Goal: Information Seeking & Learning: Learn about a topic

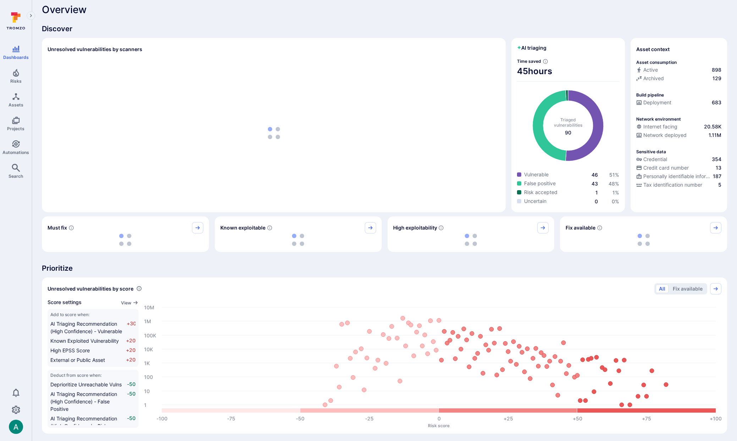
scroll to position [7, 0]
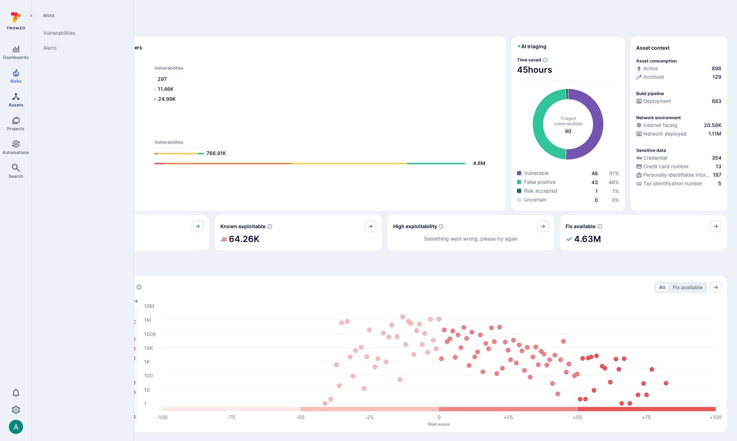
click at [15, 99] on icon "Assets" at bounding box center [16, 96] width 9 height 9
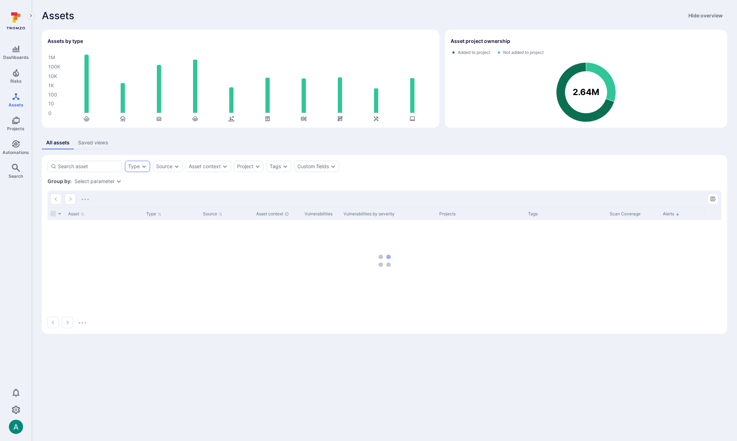
click at [130, 161] on div "Type" at bounding box center [137, 166] width 25 height 11
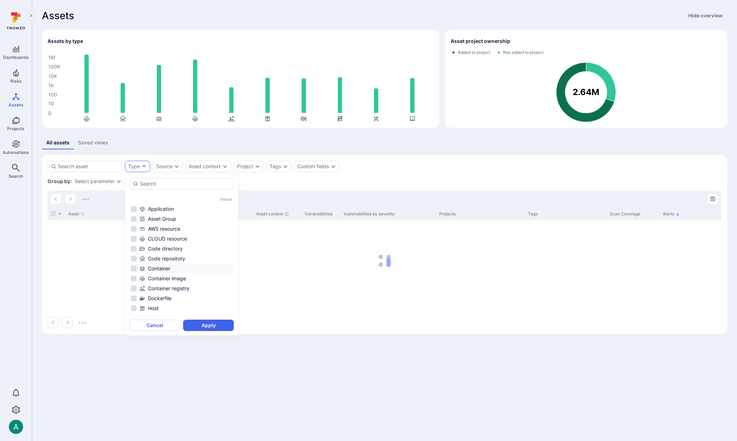
click at [174, 268] on div "Container" at bounding box center [185, 268] width 93 height 7
click at [222, 328] on button "Apply" at bounding box center [208, 325] width 51 height 11
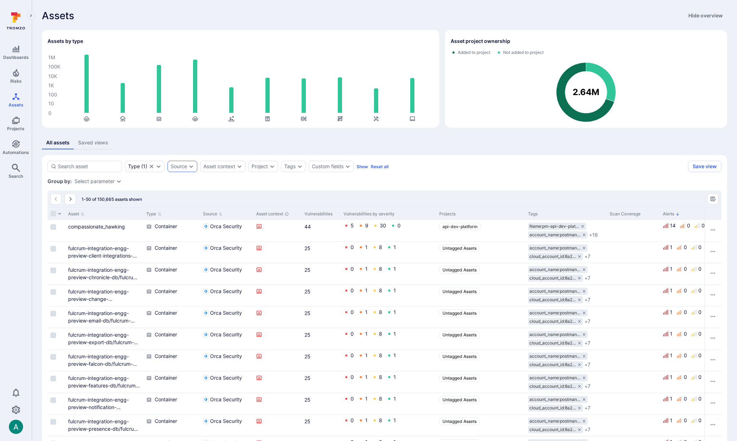
click at [180, 169] on div "Source" at bounding box center [179, 166] width 16 height 6
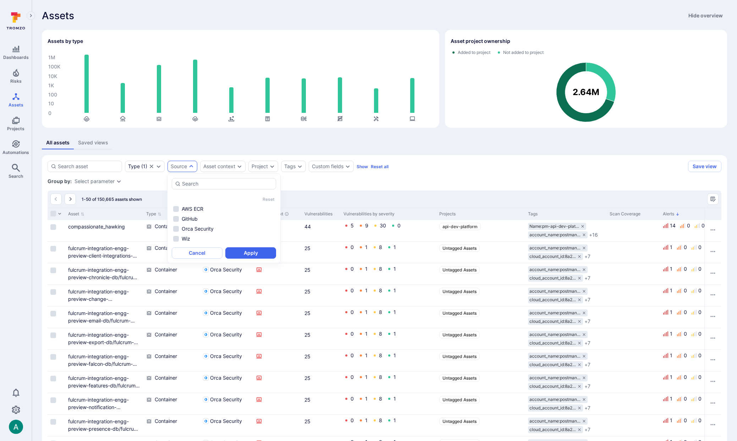
click at [400, 178] on div "Group by: Select parameter" at bounding box center [384, 181] width 673 height 7
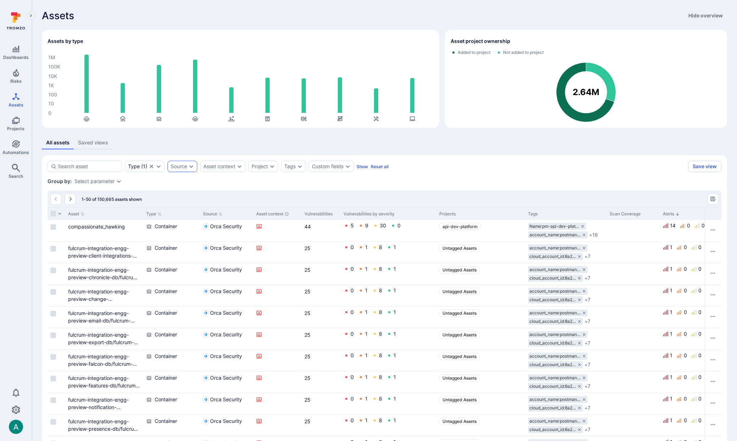
click at [182, 168] on div "Source" at bounding box center [179, 166] width 16 height 6
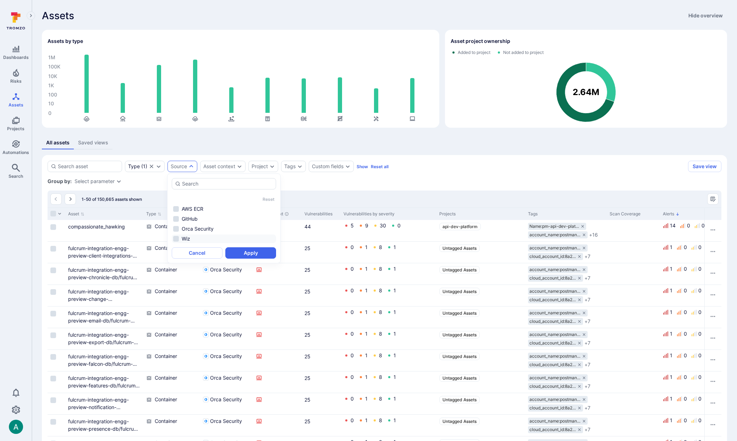
click at [196, 235] on li "Wiz" at bounding box center [224, 238] width 104 height 9
click at [256, 254] on button "Apply" at bounding box center [250, 252] width 51 height 11
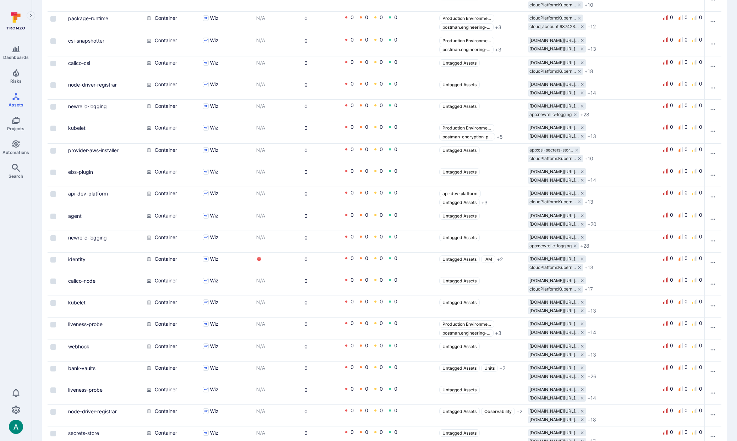
scroll to position [405, 0]
click at [94, 193] on link "api-dev-platform" at bounding box center [88, 193] width 40 height 6
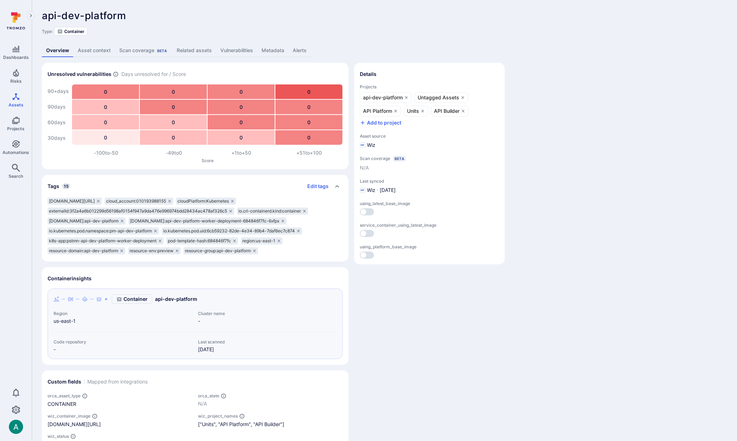
click at [205, 50] on link "Related assets" at bounding box center [194, 50] width 44 height 13
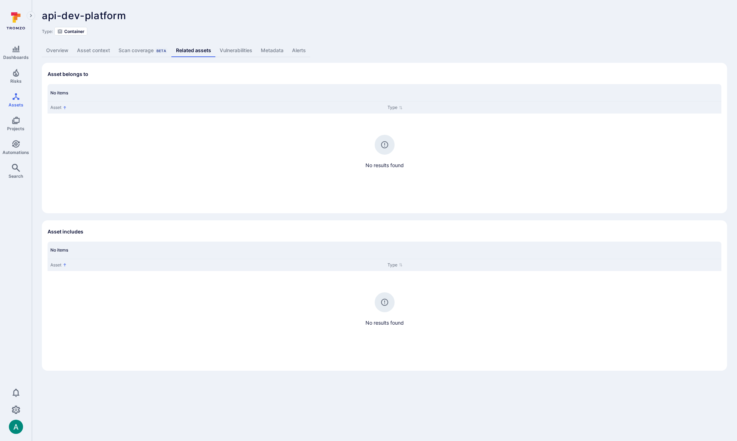
click at [61, 55] on link "Overview" at bounding box center [57, 50] width 31 height 13
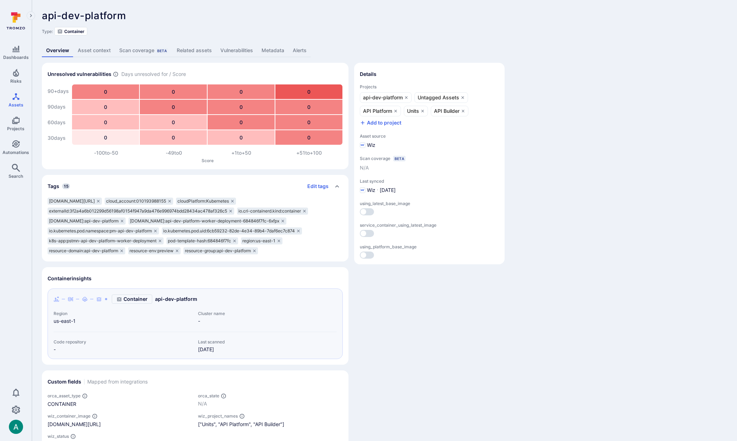
click at [277, 46] on link "Metadata" at bounding box center [272, 50] width 31 height 13
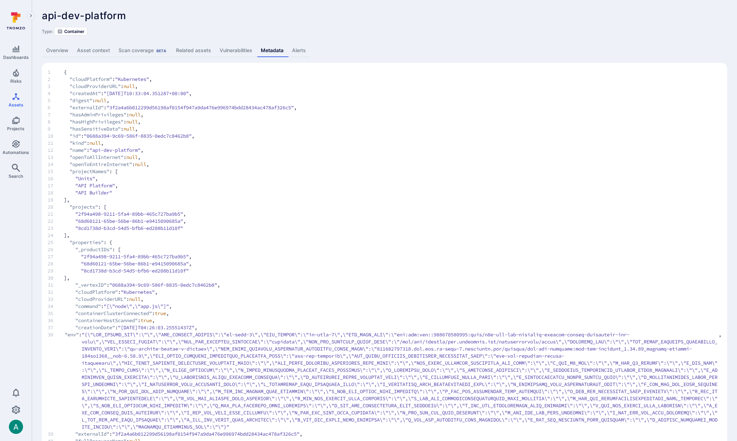
click at [208, 173] on span "15 "projectNames" : [" at bounding box center [384, 171] width 673 height 7
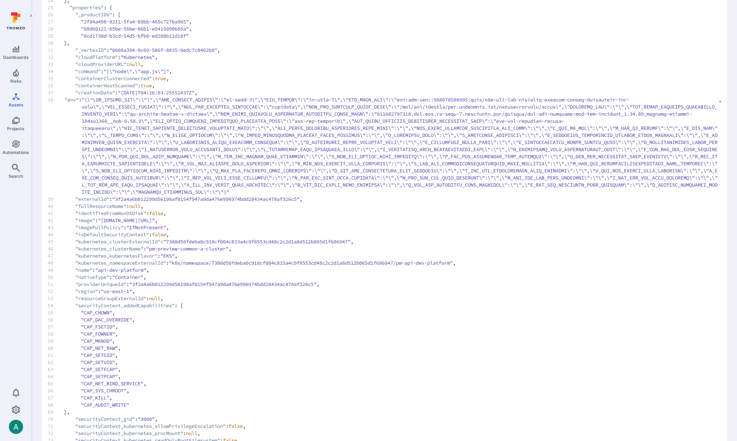
drag, startPoint x: 263, startPoint y: 221, endPoint x: 310, endPoint y: 221, distance: 47.5
click at [155, 221] on span ""010193988155.dkr.ecr.us-east-1.amazonaws.com/service/api-dev-platform:api-dev-…" at bounding box center [126, 220] width 57 height 7
copy span "api-dev-platform"
click at [155, 221] on span ""010193988155.dkr.ecr.us-east-1.amazonaws.com/service/api-dev-platform:api-dev-…" at bounding box center [126, 220] width 57 height 7
drag, startPoint x: 313, startPoint y: 220, endPoint x: 384, endPoint y: 219, distance: 70.6
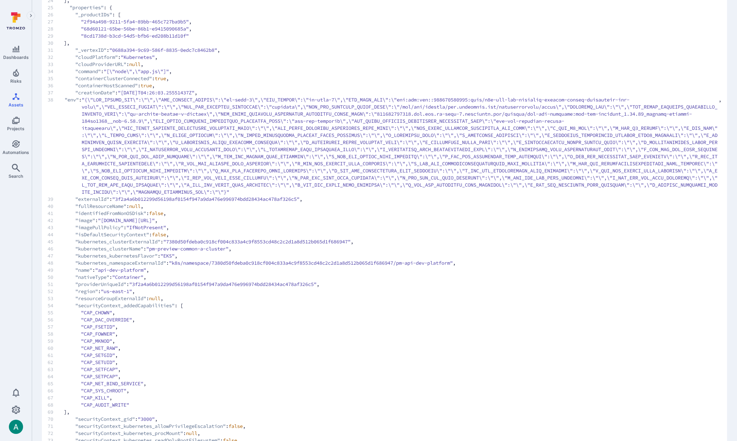
click at [155, 219] on span ""010193988155.dkr.ecr.us-east-1.amazonaws.com/service/api-dev-platform:api-dev-…" at bounding box center [126, 220] width 57 height 7
copy span "api-dev-platform_1.85.10"
click at [155, 219] on span ""010193988155.dkr.ecr.us-east-1.amazonaws.com/service/api-dev-platform:api-dev-…" at bounding box center [126, 220] width 57 height 7
drag, startPoint x: 331, startPoint y: 220, endPoint x: 461, endPoint y: 221, distance: 130.5
click at [155, 221] on span ""010193988155.dkr.ecr.us-east-1.amazonaws.com/service/api-dev-platform:api-dev-…" at bounding box center [126, 220] width 57 height 7
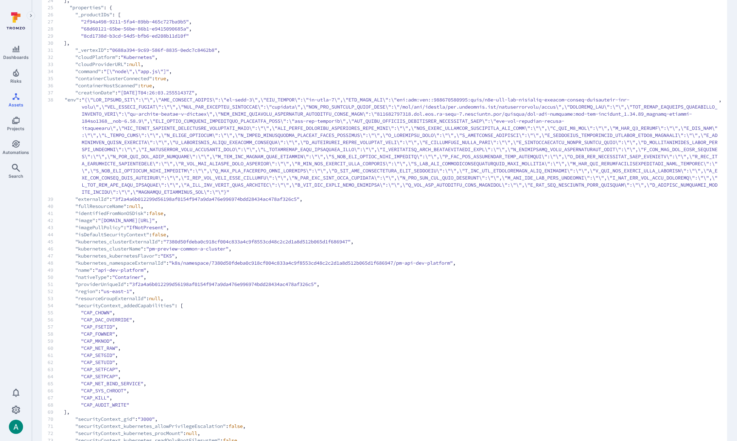
copy span "api-dev-platform_1.85.10_channel-preview-163ea9935"
click at [242, 35] on span "29 "8cd1738d-b3cd-54d5-bfb6-ed208b11d10f"" at bounding box center [384, 35] width 673 height 7
click at [392, 48] on span "31 "_vertexID" : "0688a394-9c69-586f-8835-0edc7c8462b8" ," at bounding box center [384, 49] width 673 height 7
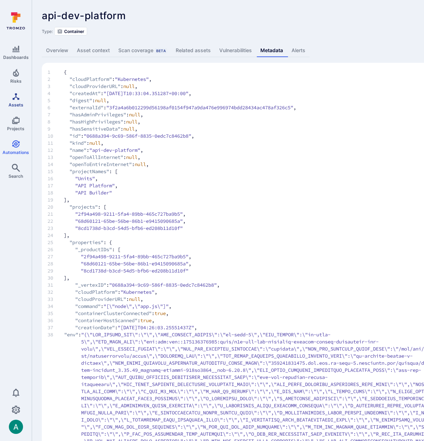
click at [12, 99] on icon "Assets" at bounding box center [16, 96] width 9 height 9
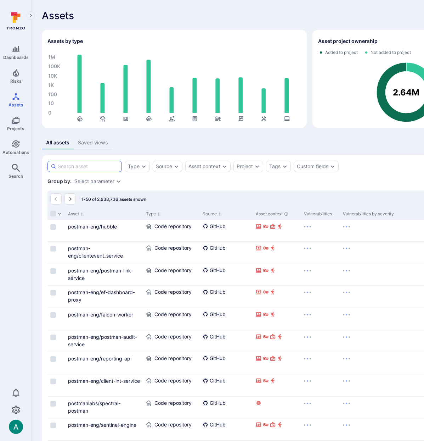
click at [97, 166] on input at bounding box center [88, 166] width 61 height 7
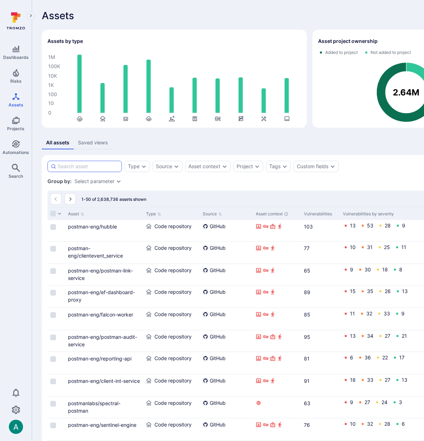
paste input "api-dev-platform"
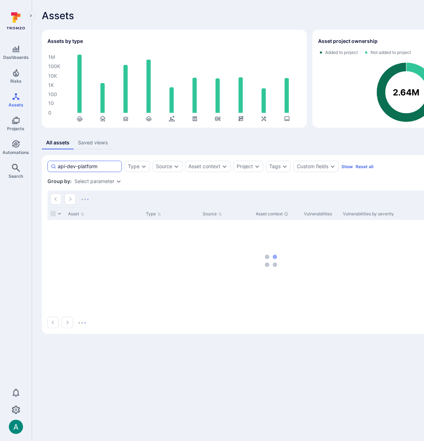
type input "api-dev-platform"
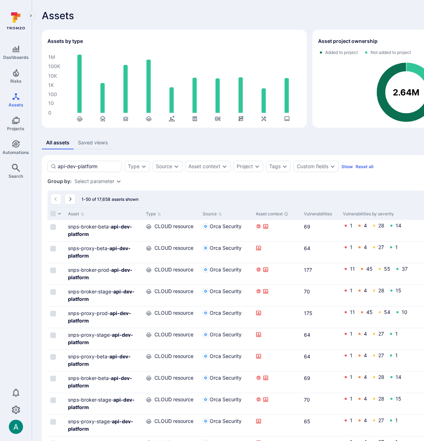
click at [92, 178] on div "Select parameter" at bounding box center [94, 181] width 40 height 6
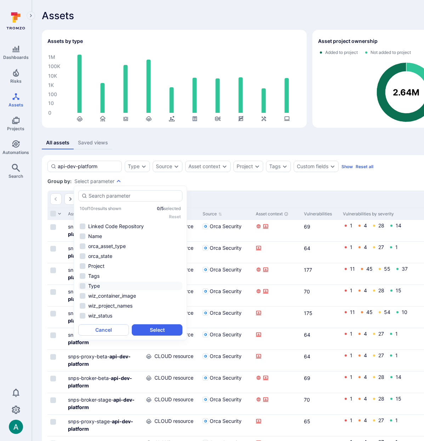
click at [98, 283] on li "Type" at bounding box center [130, 286] width 104 height 9
click at [163, 324] on button "Select" at bounding box center [157, 329] width 51 height 11
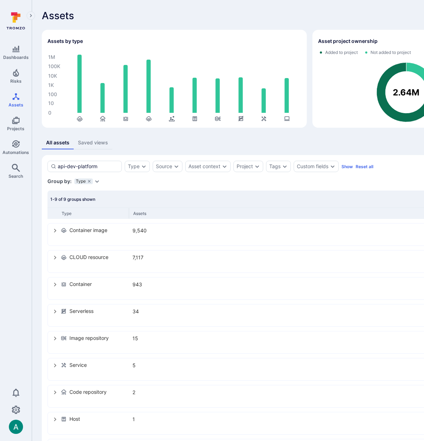
scroll to position [0, 3]
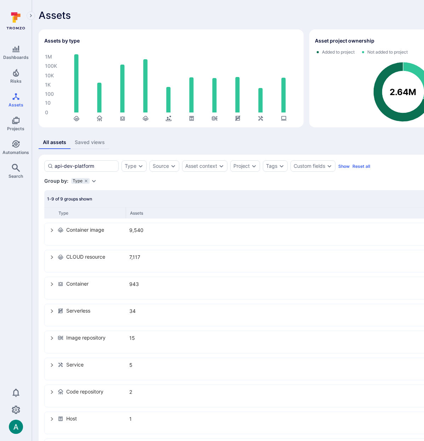
click at [49, 229] on div "Container image 9,540" at bounding box center [268, 233] width 446 height 21
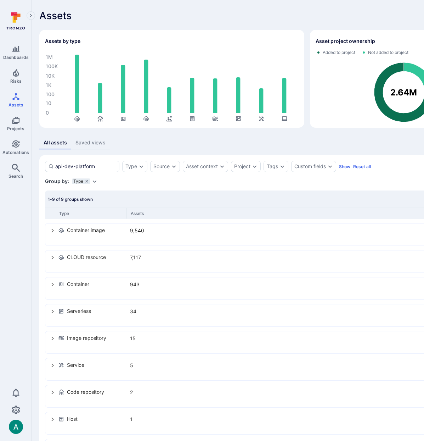
scroll to position [0, 2]
click at [50, 229] on icon "select group" at bounding box center [53, 231] width 6 height 6
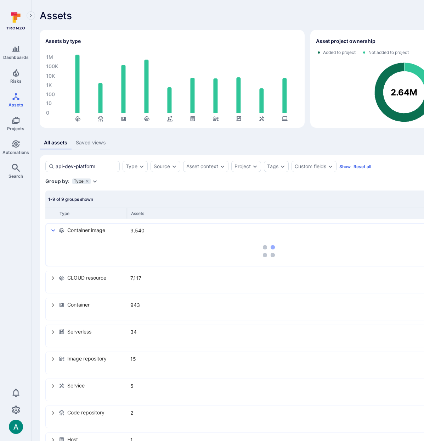
scroll to position [1, 2]
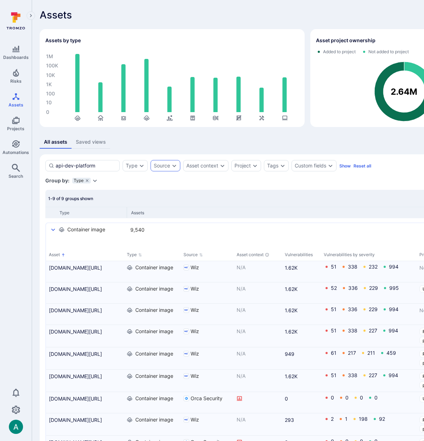
click at [160, 170] on div "Source" at bounding box center [166, 165] width 30 height 11
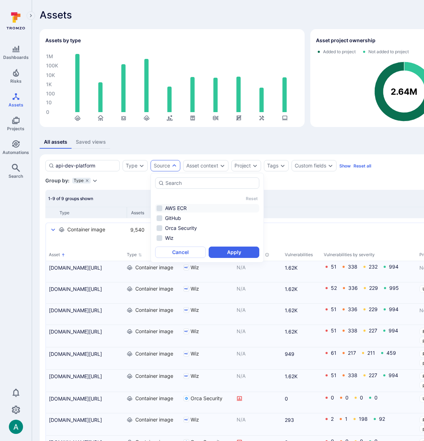
click at [181, 207] on li "AWS ECR" at bounding box center [207, 208] width 104 height 9
click at [222, 250] on button "Apply" at bounding box center [234, 251] width 51 height 11
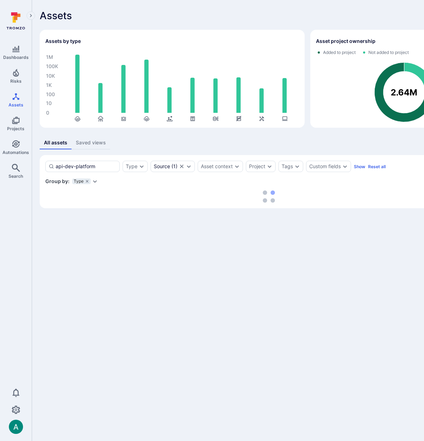
scroll to position [0, 2]
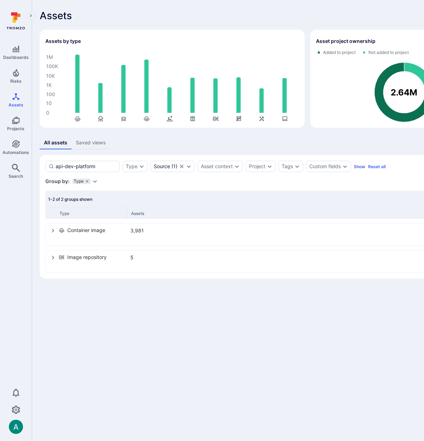
click at [54, 230] on icon "select group" at bounding box center [53, 231] width 2 height 4
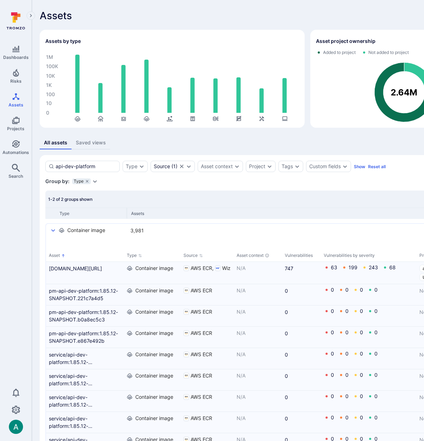
click at [56, 229] on icon "select group" at bounding box center [53, 231] width 6 height 6
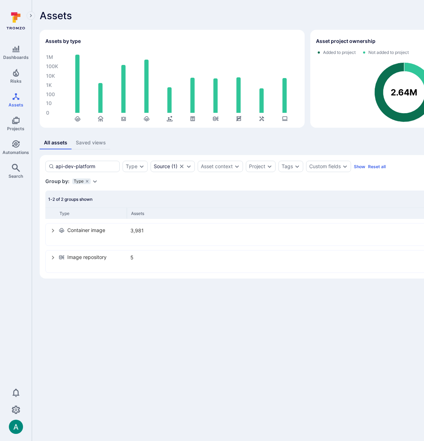
click at [50, 259] on div "Image repository 5" at bounding box center [269, 261] width 446 height 21
click at [52, 258] on icon "select group" at bounding box center [53, 258] width 6 height 6
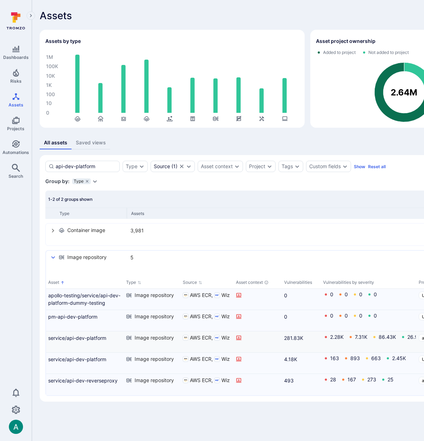
scroll to position [0, 0]
click at [87, 338] on link "service/api-dev-platform" at bounding box center [85, 337] width 72 height 7
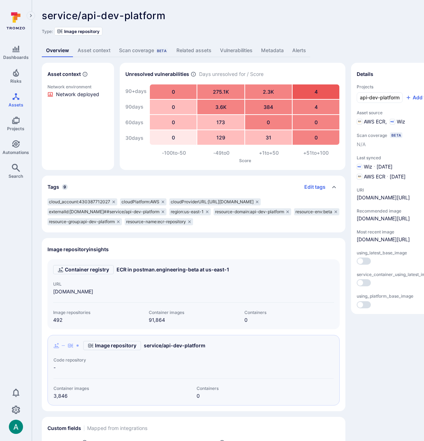
scroll to position [0, 86]
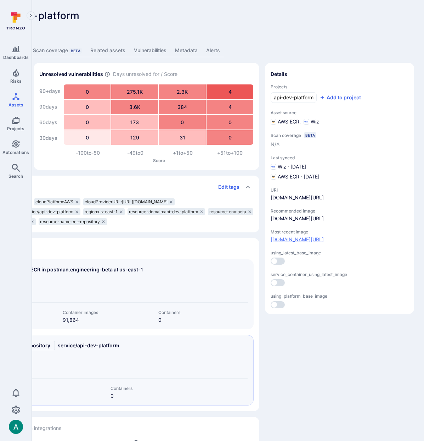
click at [293, 242] on link "[DOMAIN_NAME][URL]" at bounding box center [297, 239] width 53 height 6
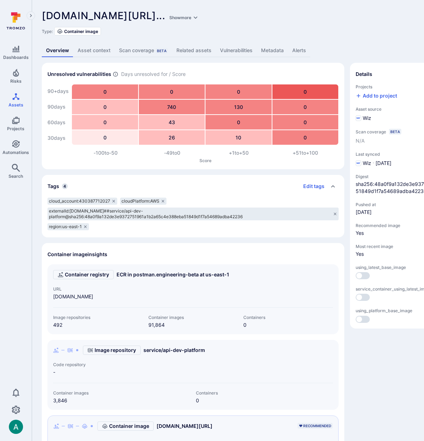
click at [268, 50] on link "Metadata" at bounding box center [272, 50] width 31 height 13
click at [195, 50] on link "Related assets" at bounding box center [194, 50] width 44 height 13
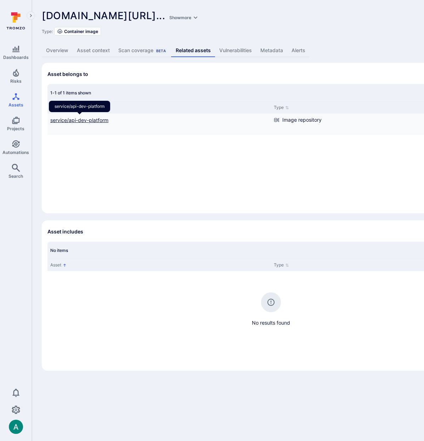
click at [99, 122] on link "service/api-dev-platform" at bounding box center [79, 120] width 58 height 6
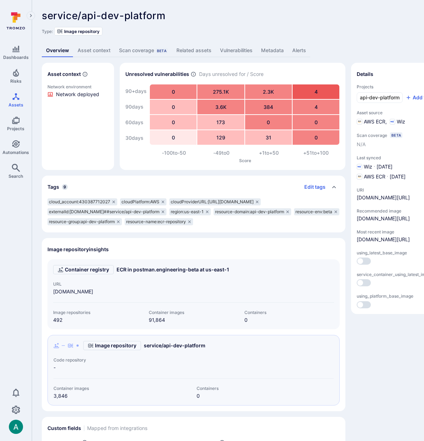
click at [198, 46] on link "Related assets" at bounding box center [194, 50] width 44 height 13
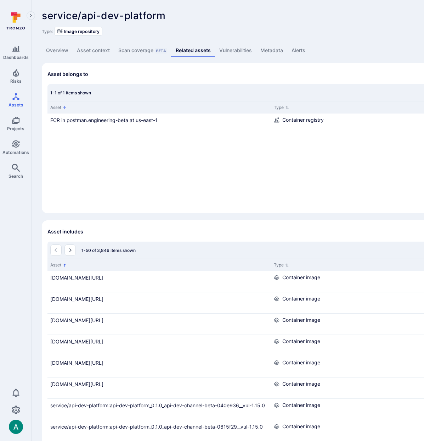
drag, startPoint x: 270, startPoint y: 265, endPoint x: 325, endPoint y: 260, distance: 55.5
click at [355, 261] on div "Asset Type" at bounding box center [272, 265] width 448 height 12
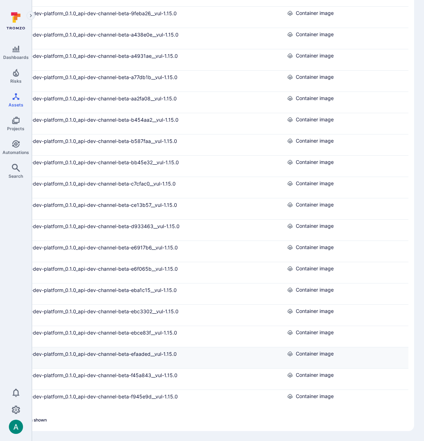
scroll to position [924, 0]
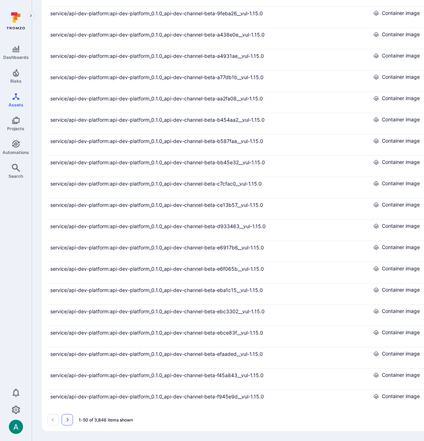
click at [65, 420] on icon "Go to the next page" at bounding box center [68, 420] width 6 height 6
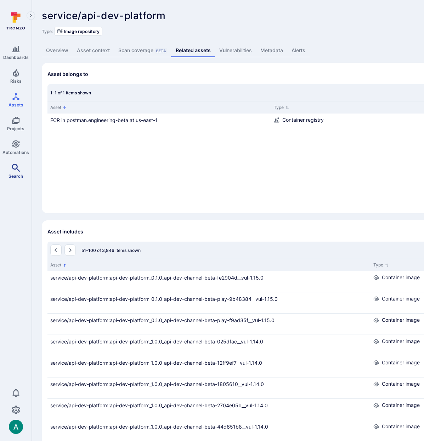
click at [14, 173] on span "Search" at bounding box center [16, 175] width 15 height 5
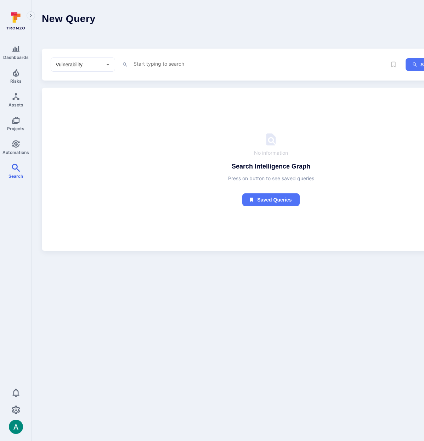
click at [101, 62] on div "Vulnerability ​" at bounding box center [83, 64] width 65 height 14
click at [98, 116] on li "Asset" at bounding box center [83, 116] width 64 height 12
type input "Asset"
click at [151, 62] on textarea "Intelligence Graph search area" at bounding box center [260, 63] width 254 height 9
paste textarea "api-dev-platform_1.85.10"
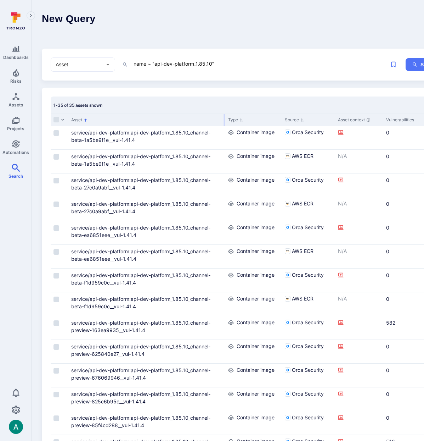
drag, startPoint x: 145, startPoint y: 122, endPoint x: 224, endPoint y: 120, distance: 79.1
click at [224, 120] on div at bounding box center [224, 120] width 1 height 12
click at [173, 63] on textarea "name ~ "api-dev-platform_1.85.10"" at bounding box center [260, 63] width 254 height 9
drag, startPoint x: 154, startPoint y: 64, endPoint x: 211, endPoint y: 64, distance: 56.7
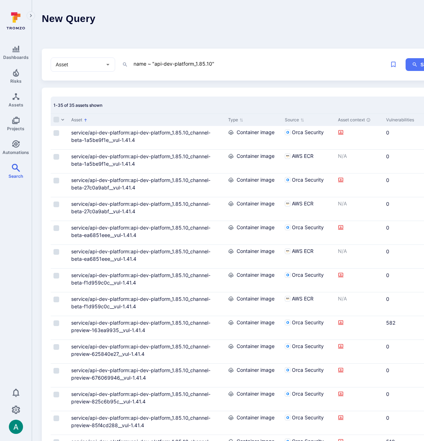
click at [211, 64] on textarea "name ~ "api-dev-platform_1.85.10"" at bounding box center [260, 63] width 254 height 9
paste textarea "_channel-preview-163ea9935"
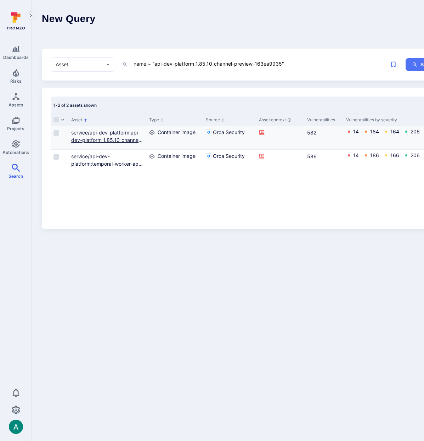
type textarea "name ~ "api-dev-platform_1.85.10_channel-preview-163ea9935""
click at [90, 141] on link "service/api-dev-platform:api-dev-platform_1.85.10_channel-preview-163ea9935__vu…" at bounding box center [107, 143] width 72 height 28
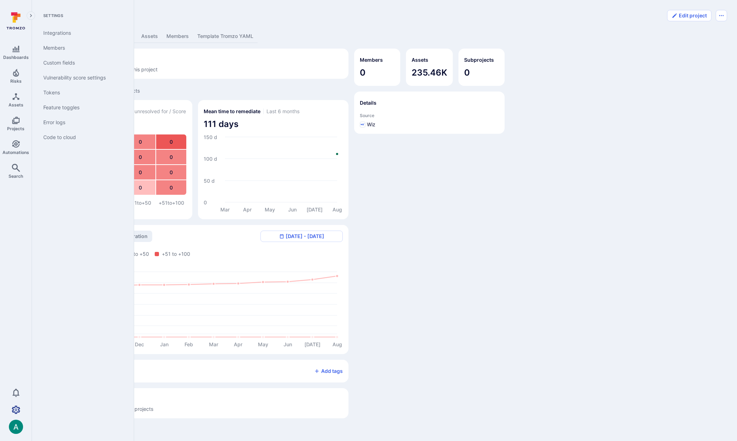
click at [16, 411] on icon "Settings" at bounding box center [16, 409] width 9 height 9
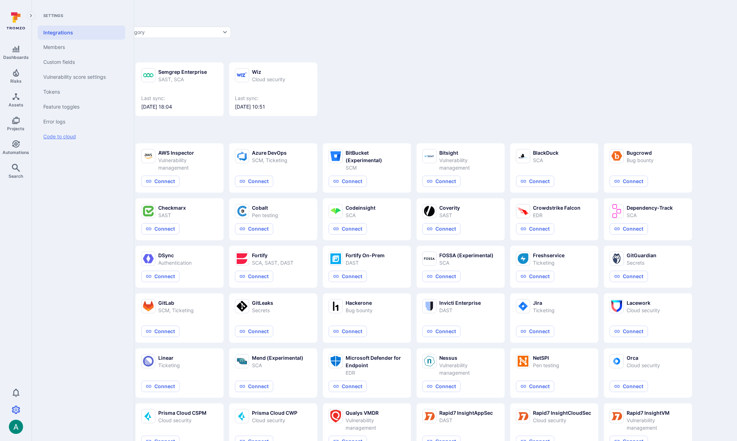
click at [61, 134] on link "Code to cloud" at bounding box center [82, 136] width 88 height 15
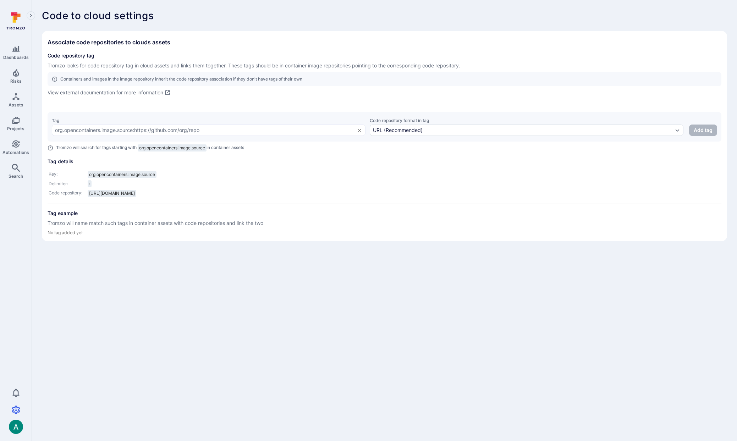
click at [428, 285] on body "Dashboards Risks Assets Projects Automations Search 0 Settings Integrations Mem…" at bounding box center [368, 220] width 737 height 441
